Goal: Information Seeking & Learning: Check status

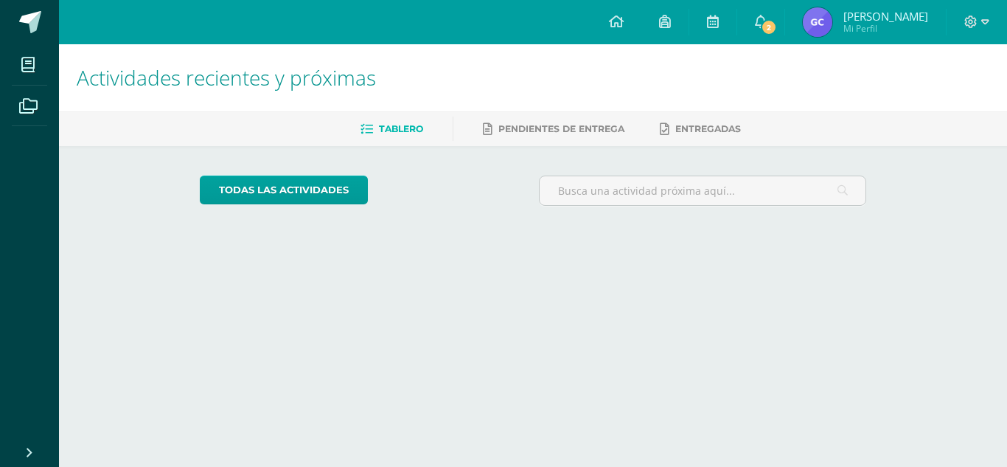
click at [819, 30] on img at bounding box center [817, 21] width 29 height 29
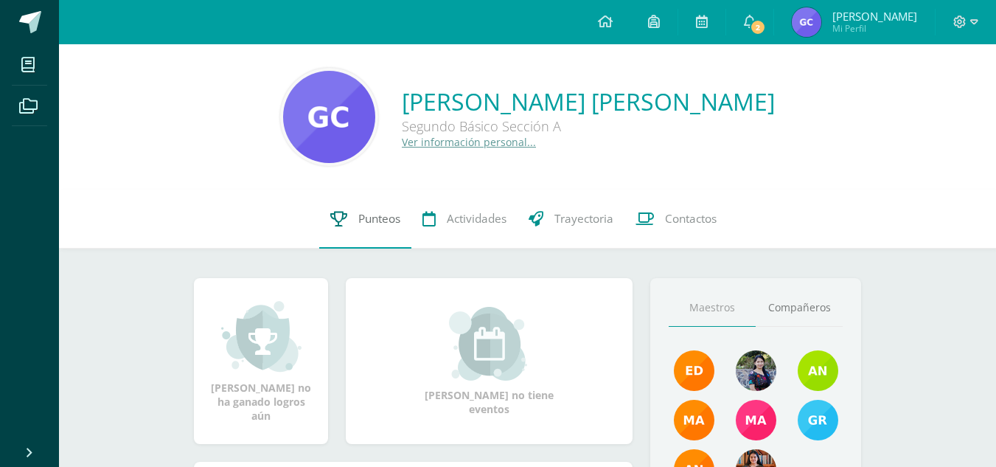
click at [380, 229] on link "Punteos" at bounding box center [365, 219] width 92 height 59
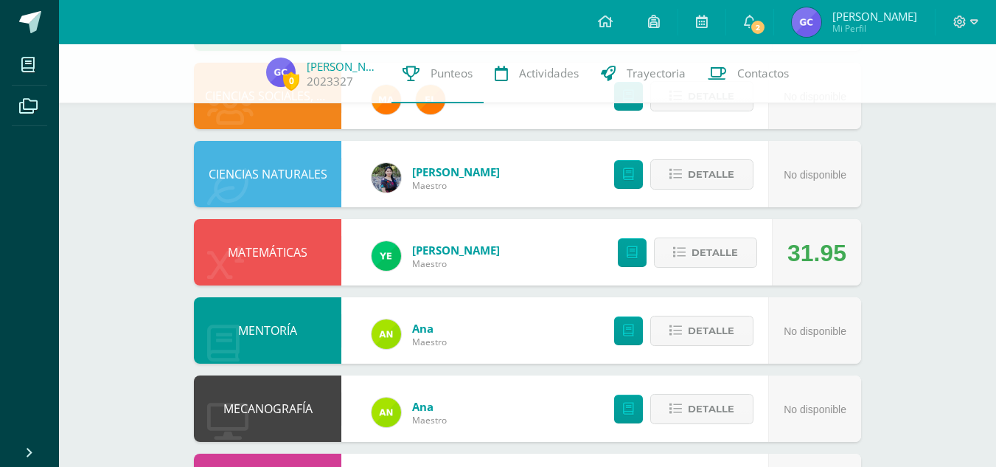
scroll to position [721, 0]
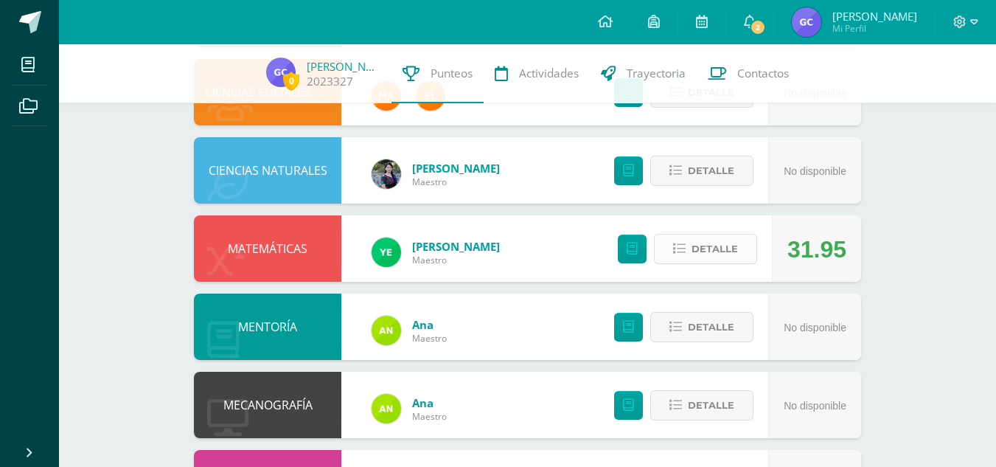
click at [712, 246] on span "Detalle" at bounding box center [715, 248] width 46 height 27
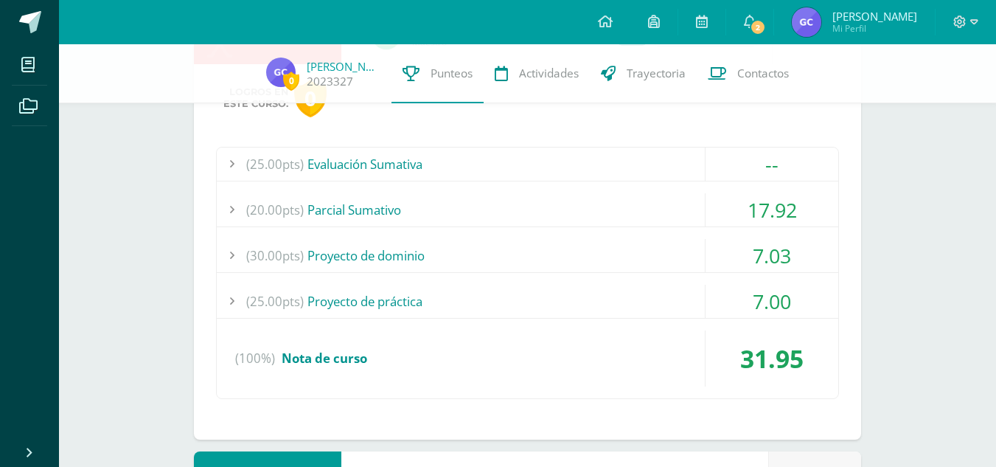
scroll to position [940, 0]
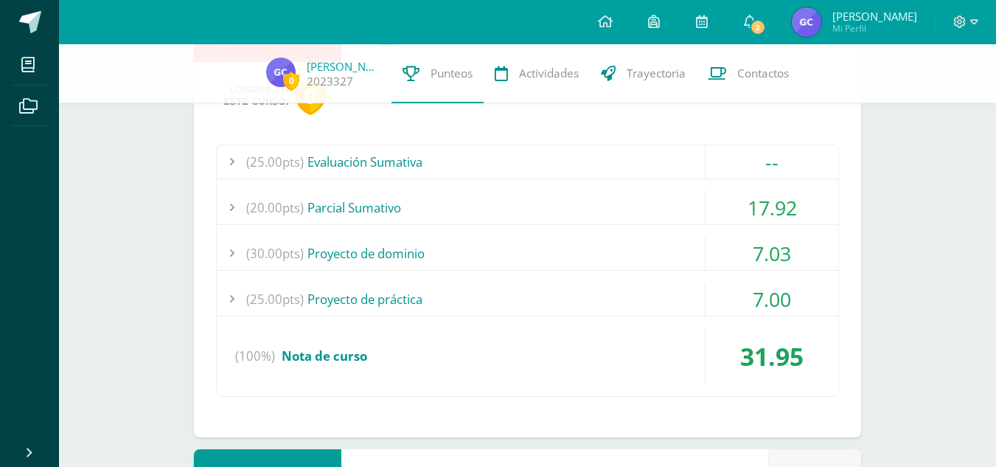
click at [347, 214] on div "(20.00pts) Parcial Sumativo" at bounding box center [528, 207] width 622 height 33
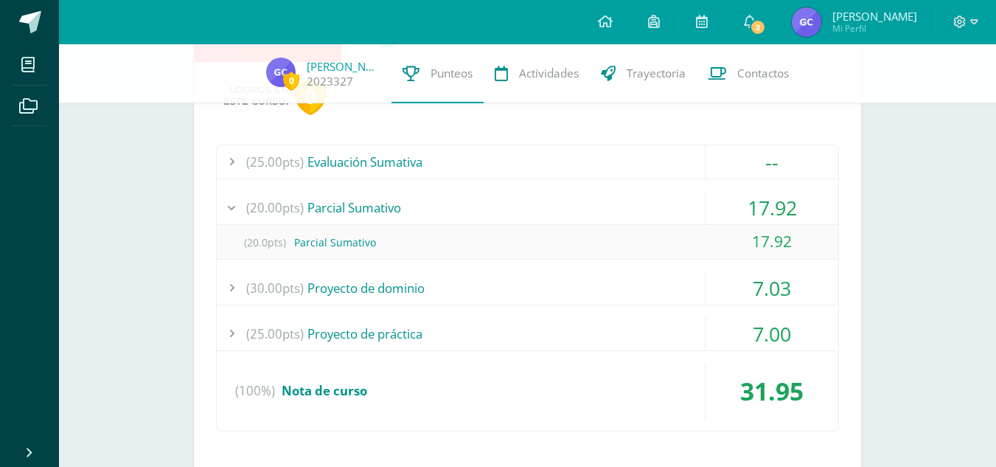
click at [347, 214] on div "(20.00pts) Parcial Sumativo" at bounding box center [528, 207] width 622 height 33
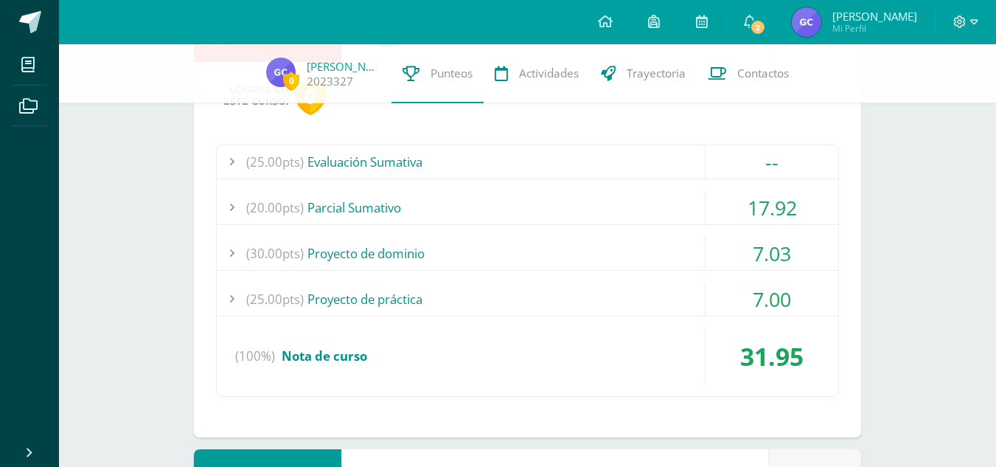
click at [375, 251] on div "(30.00pts) Proyecto de dominio" at bounding box center [528, 253] width 622 height 33
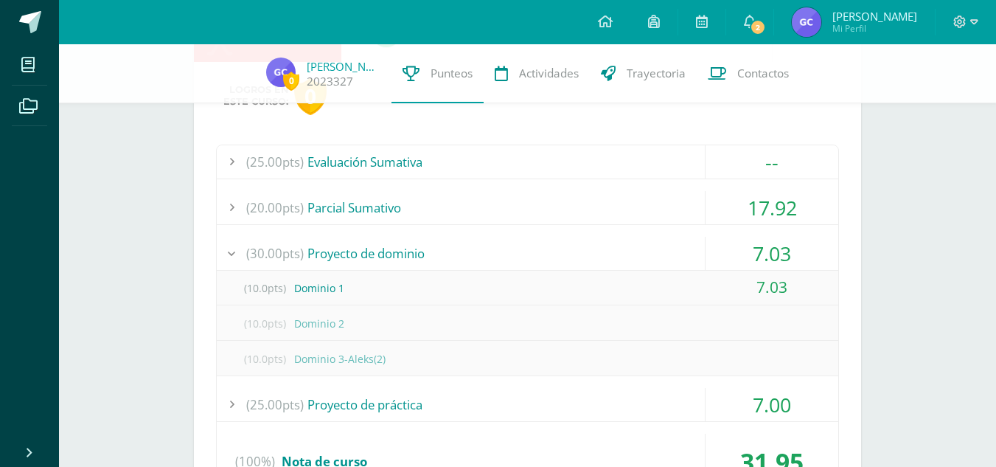
click at [375, 251] on div "(30.00pts) Proyecto de dominio" at bounding box center [528, 253] width 622 height 33
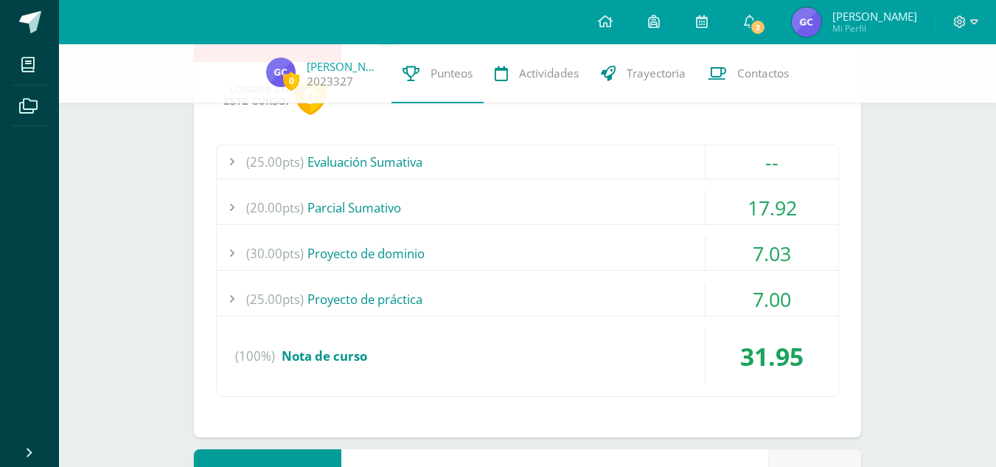
click at [347, 289] on div "(25.00pts) Proyecto de práctica" at bounding box center [528, 298] width 622 height 33
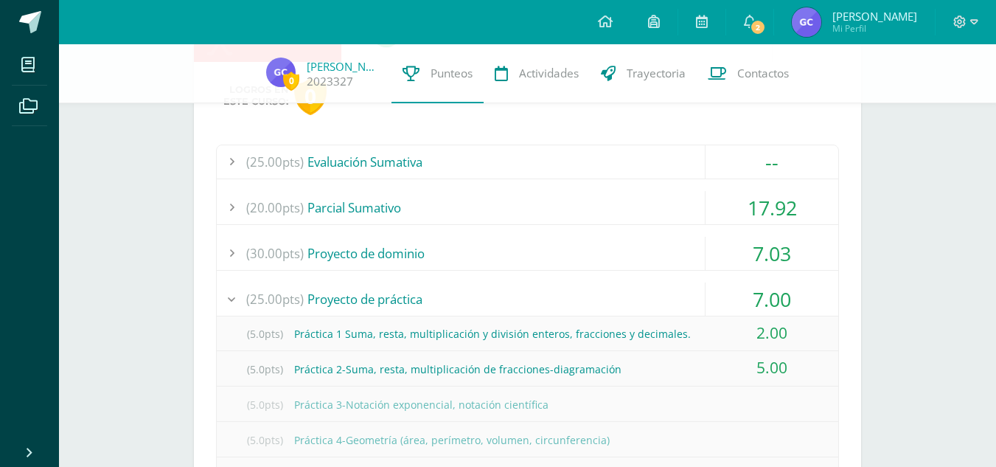
click at [347, 289] on div "(25.00pts) Proyecto de práctica" at bounding box center [528, 298] width 622 height 33
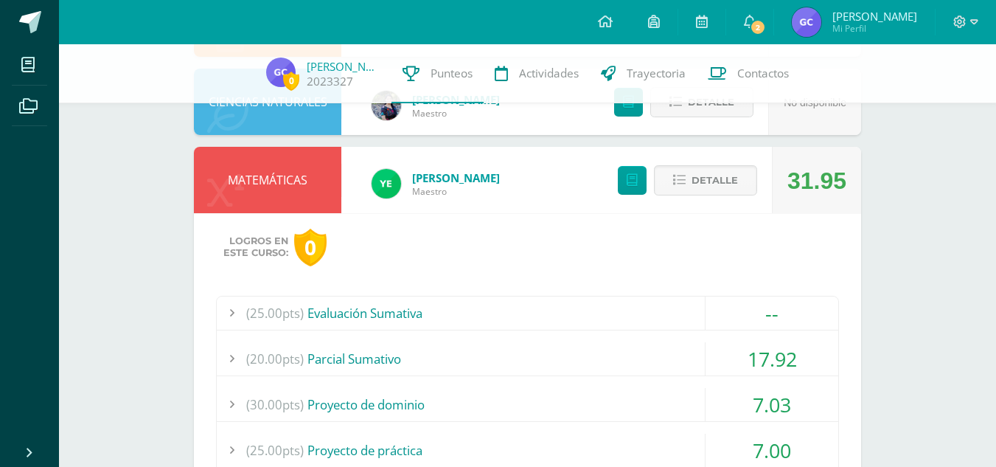
scroll to position [788, 0]
click at [686, 181] on icon at bounding box center [679, 181] width 13 height 13
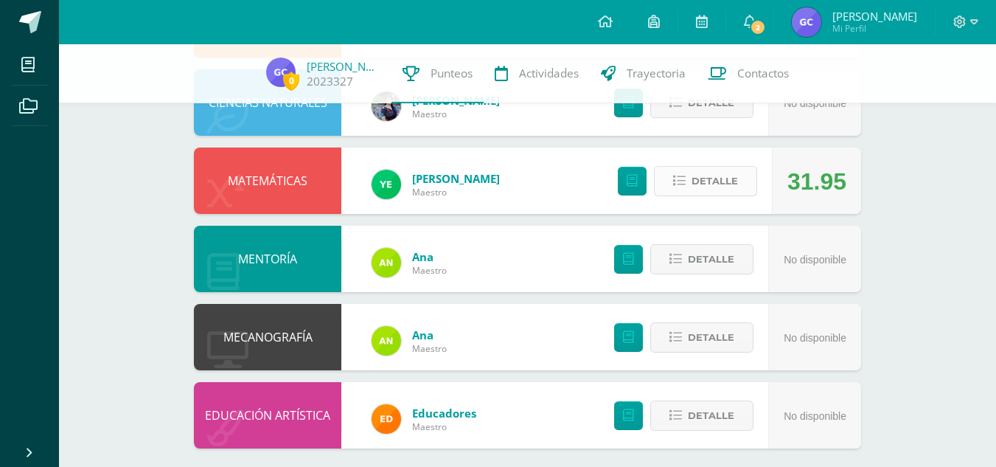
click at [715, 181] on span "Detalle" at bounding box center [715, 180] width 46 height 27
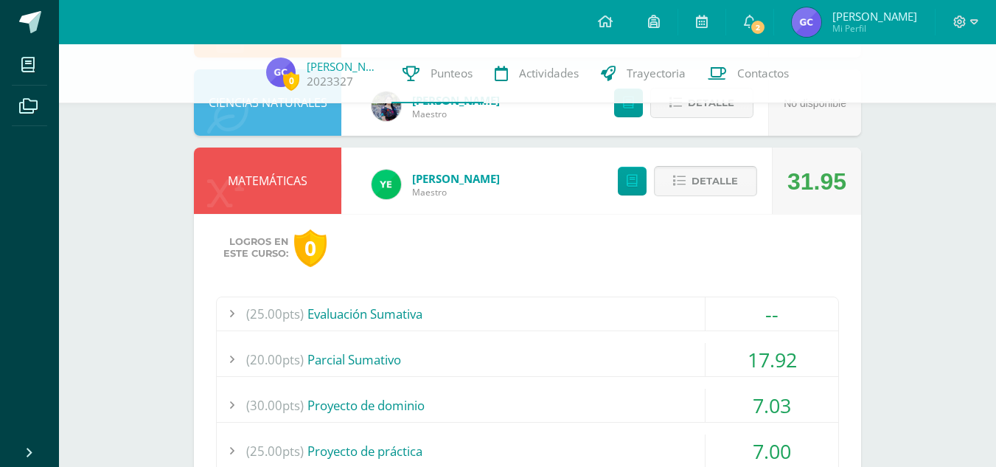
click at [715, 181] on span "Detalle" at bounding box center [715, 180] width 46 height 27
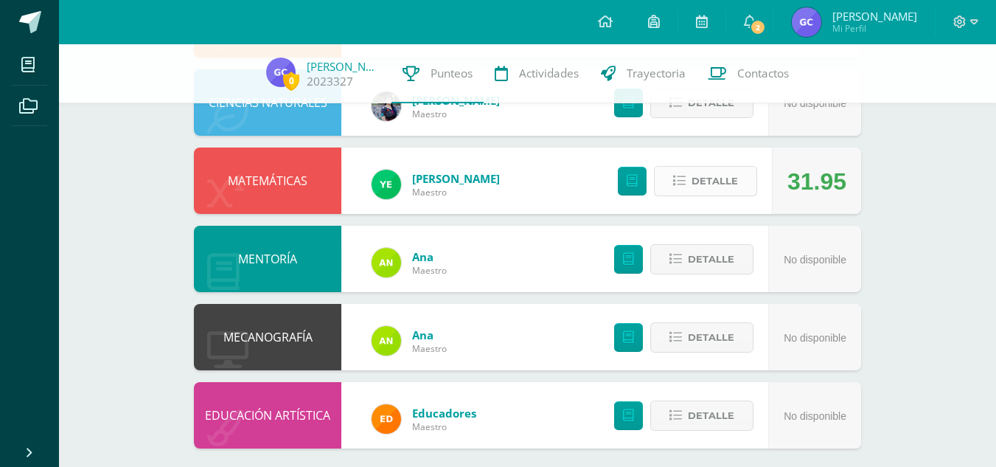
click at [723, 189] on span "Detalle" at bounding box center [715, 180] width 46 height 27
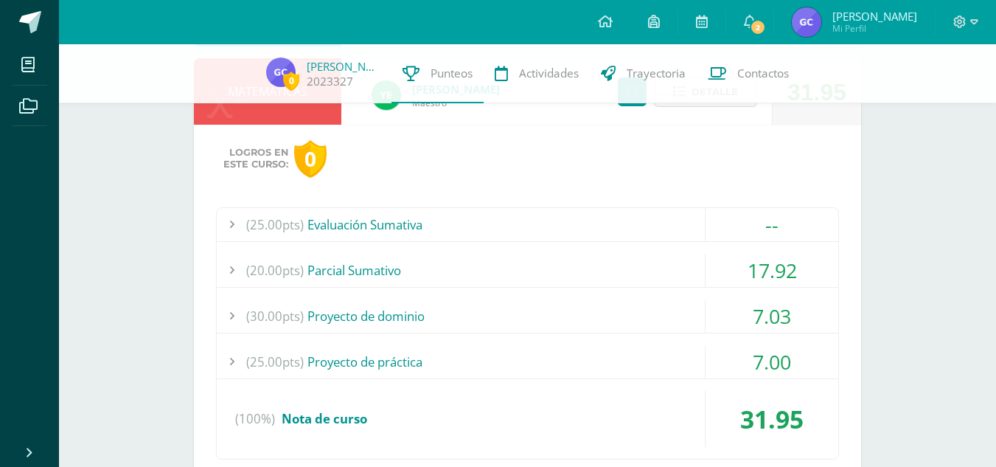
scroll to position [878, 0]
click at [401, 272] on div "(20.00pts) Parcial Sumativo" at bounding box center [528, 269] width 622 height 33
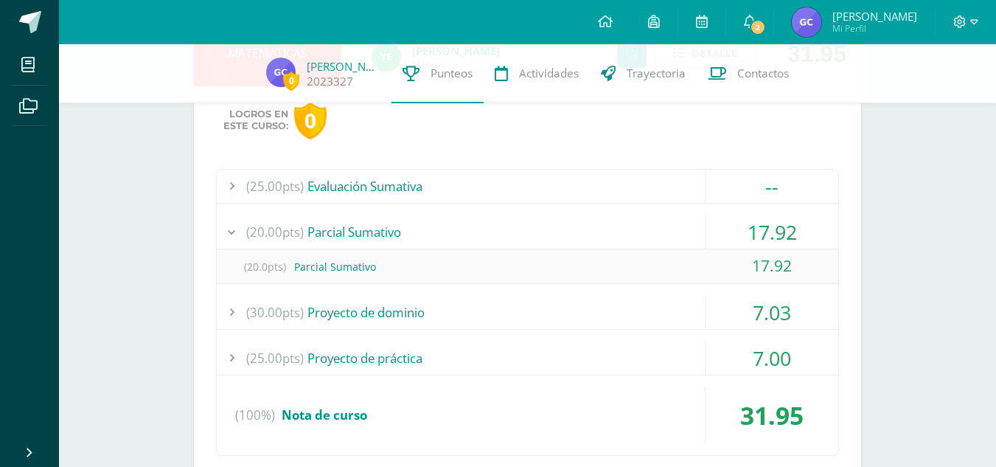
scroll to position [918, 0]
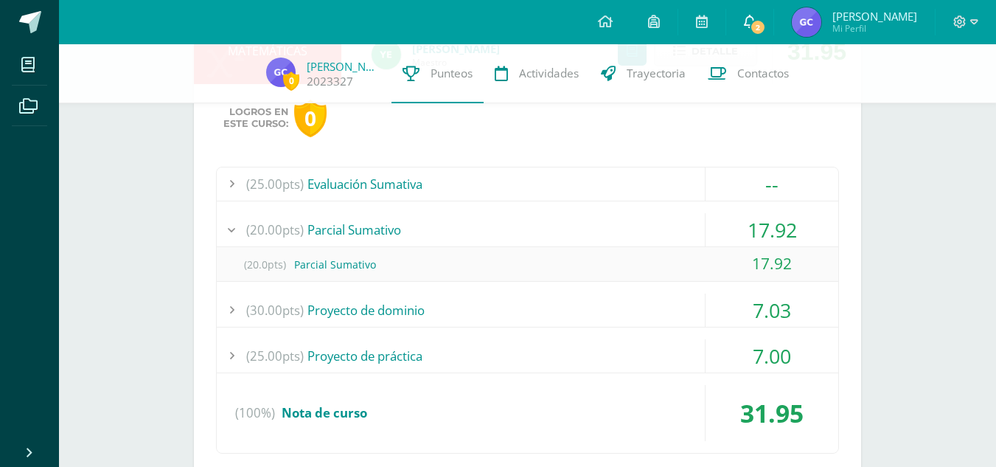
click at [756, 28] on span at bounding box center [750, 22] width 12 height 16
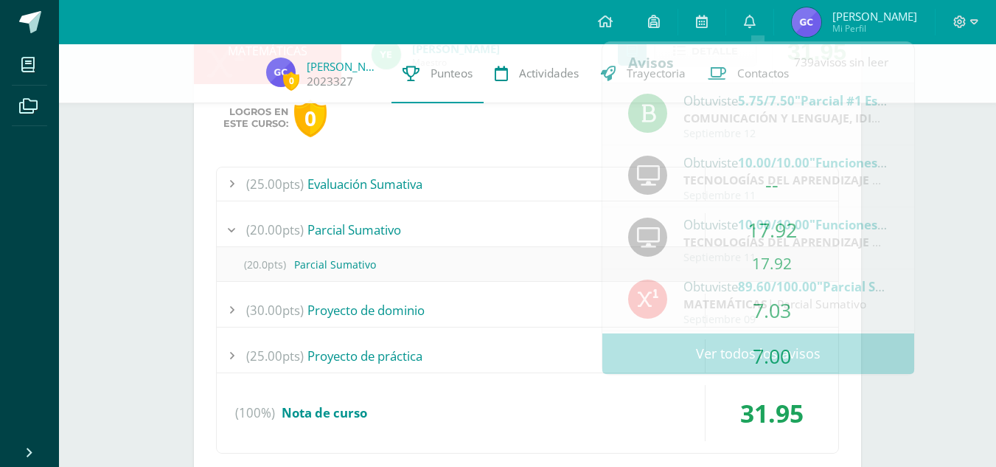
click at [531, 181] on div "(25.00pts) Evaluación Sumativa" at bounding box center [528, 183] width 622 height 33
